Goal: Transaction & Acquisition: Obtain resource

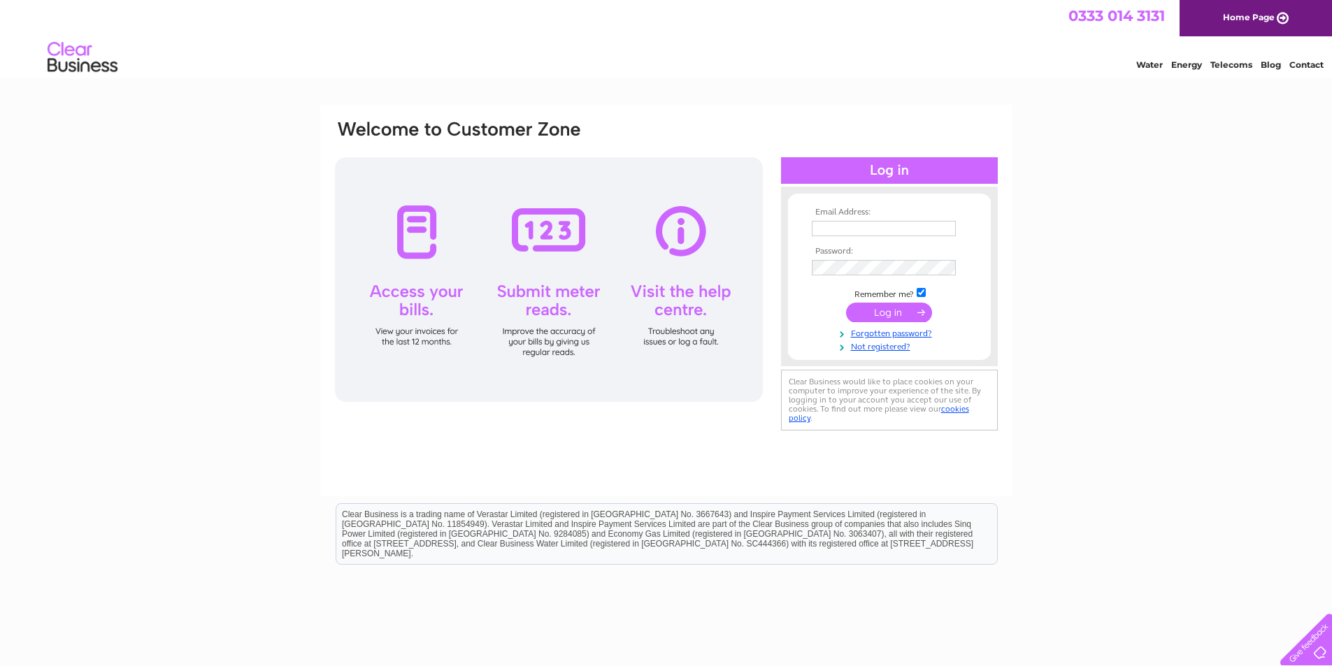
click at [863, 236] on td at bounding box center [889, 228] width 162 height 22
click at [873, 222] on input "text" at bounding box center [884, 229] width 145 height 17
type input "susieb@duncanandtodd.com"
click at [897, 309] on input "submit" at bounding box center [889, 314] width 86 height 20
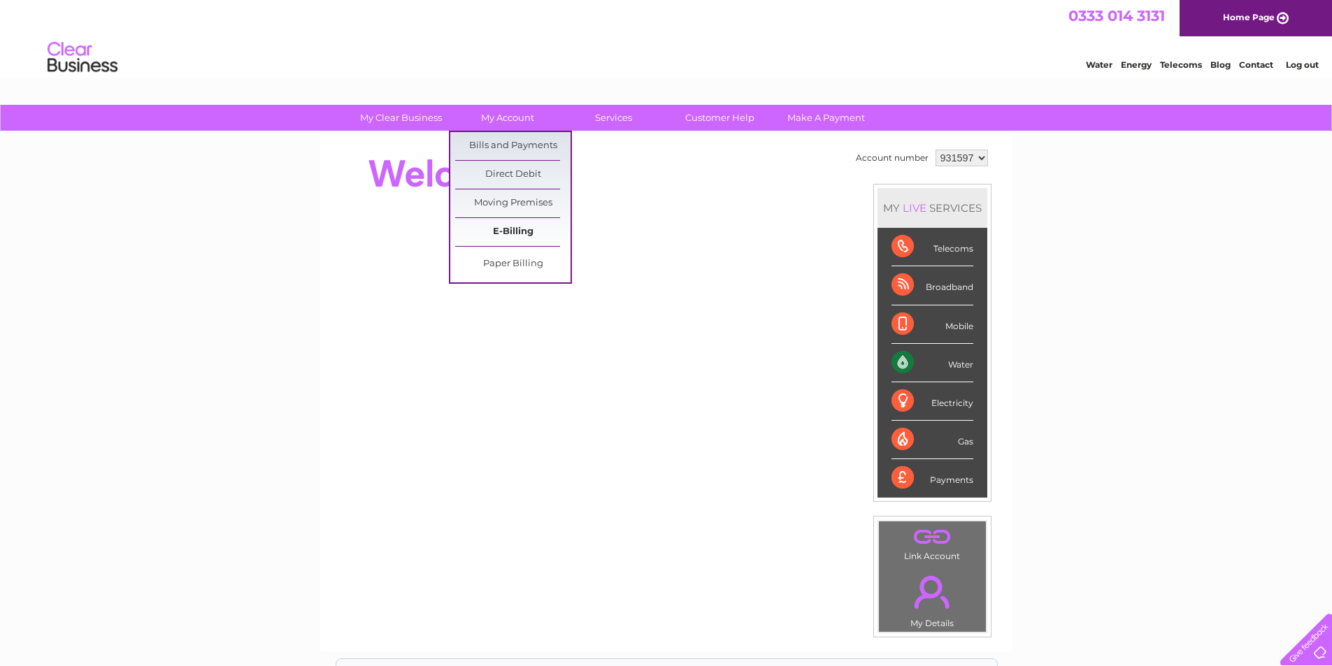
click at [501, 238] on link "E-Billing" at bounding box center [512, 232] width 115 height 28
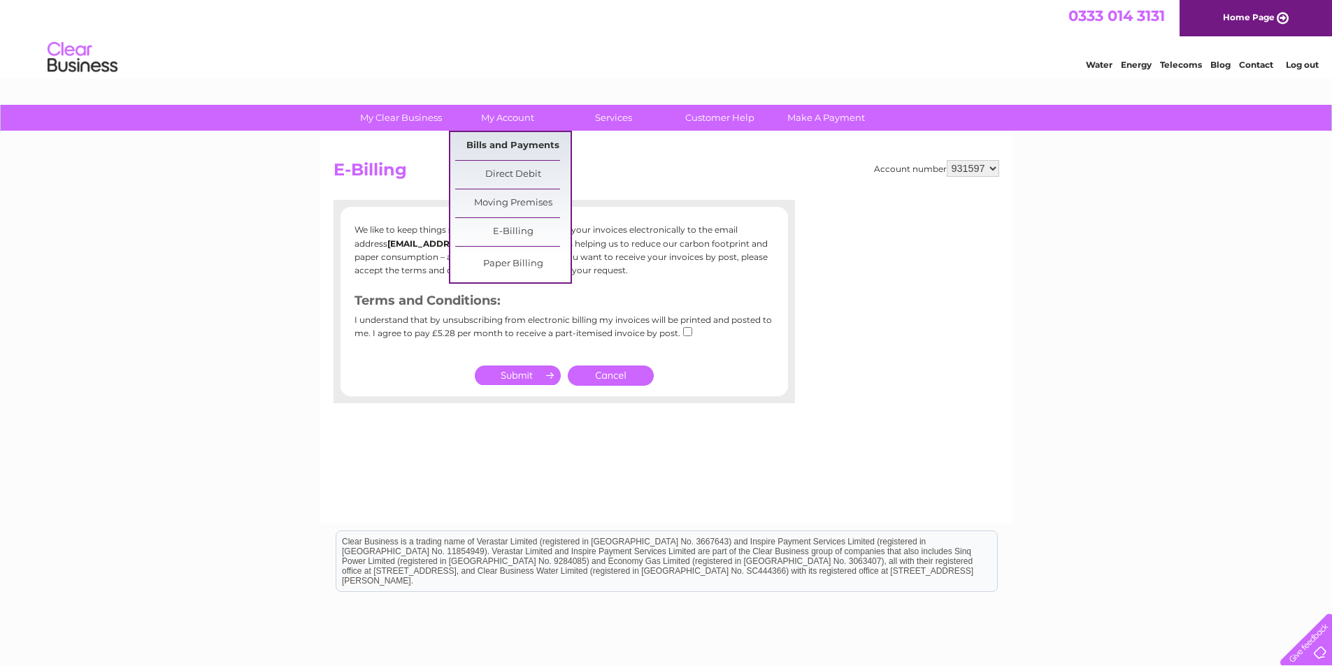
click at [513, 142] on link "Bills and Payments" at bounding box center [512, 146] width 115 height 28
click at [526, 145] on link "Bills and Payments" at bounding box center [512, 146] width 115 height 28
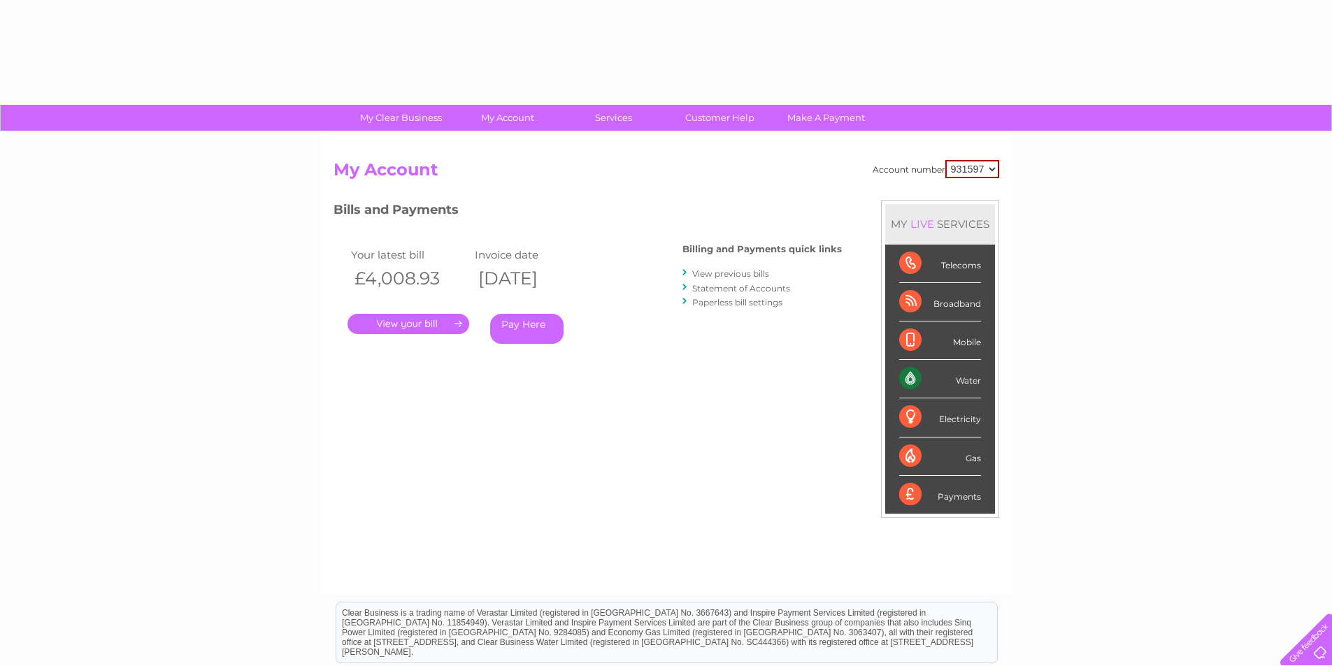
click at [443, 317] on link "." at bounding box center [409, 324] width 122 height 20
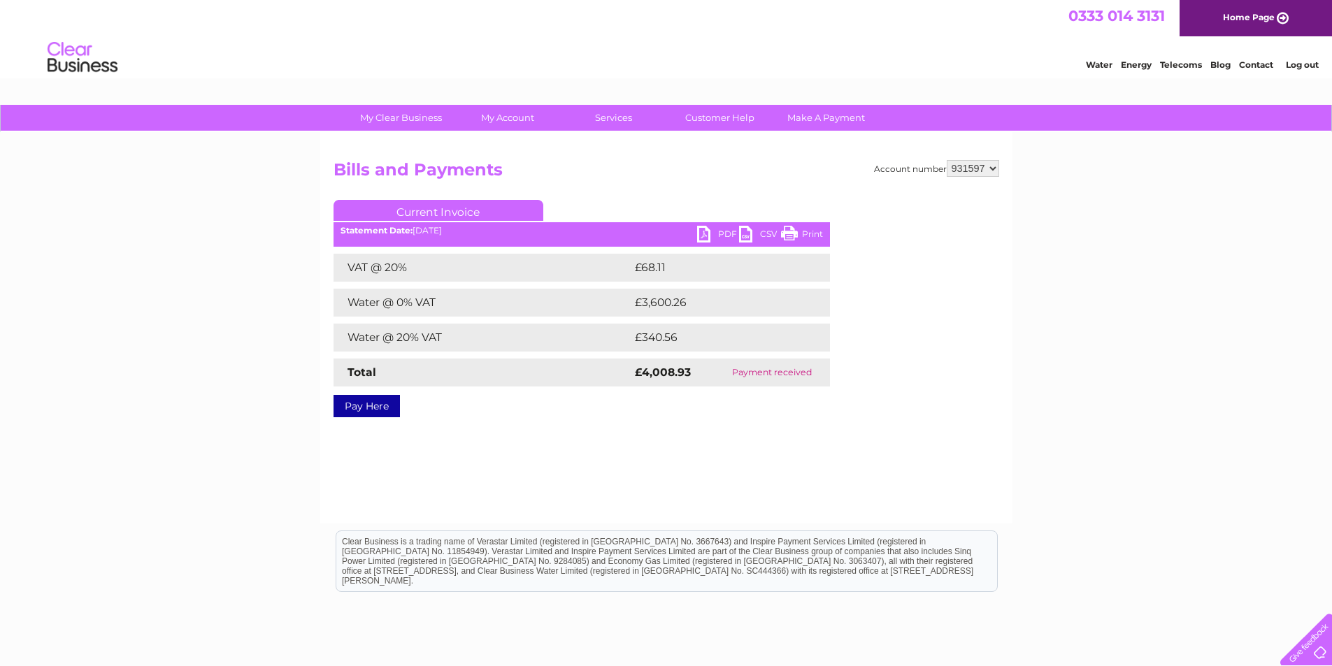
click at [710, 236] on link "PDF" at bounding box center [718, 236] width 42 height 20
